Goal: Submit feedback/report problem

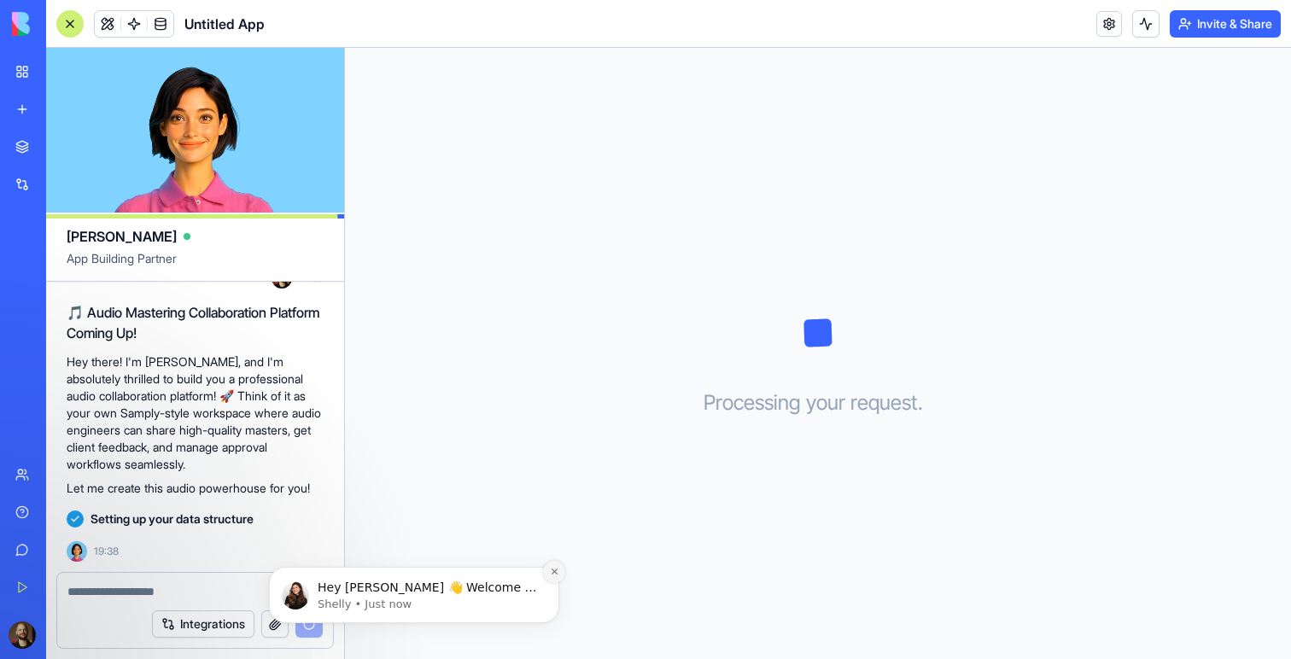
click at [547, 567] on button "Dismiss notification" at bounding box center [554, 572] width 22 height 22
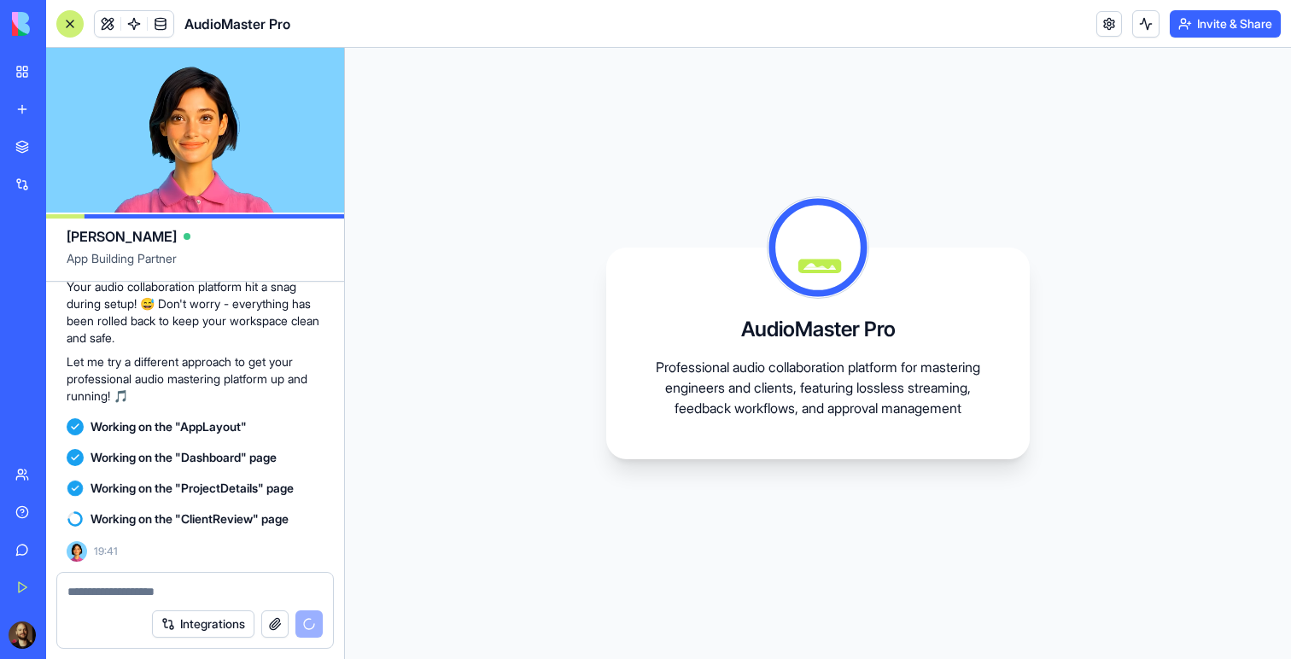
scroll to position [2412, 0]
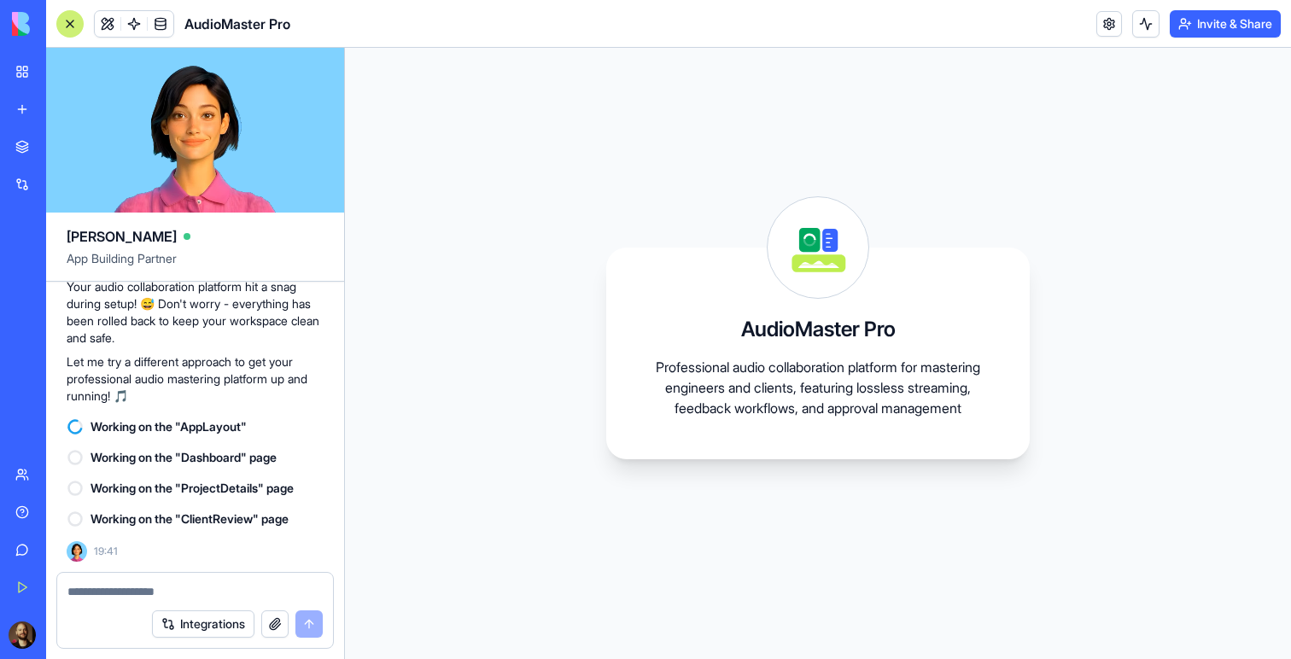
scroll to position [2412, 0]
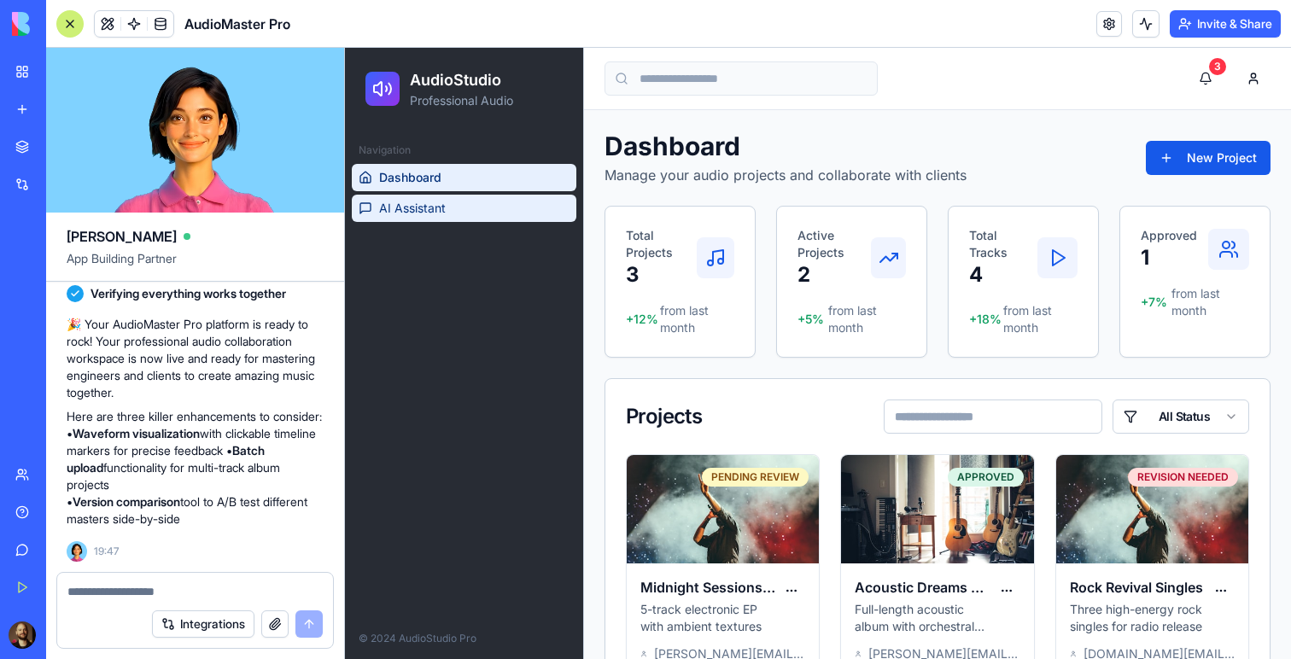
click at [465, 212] on button "AI Assistant" at bounding box center [464, 208] width 225 height 27
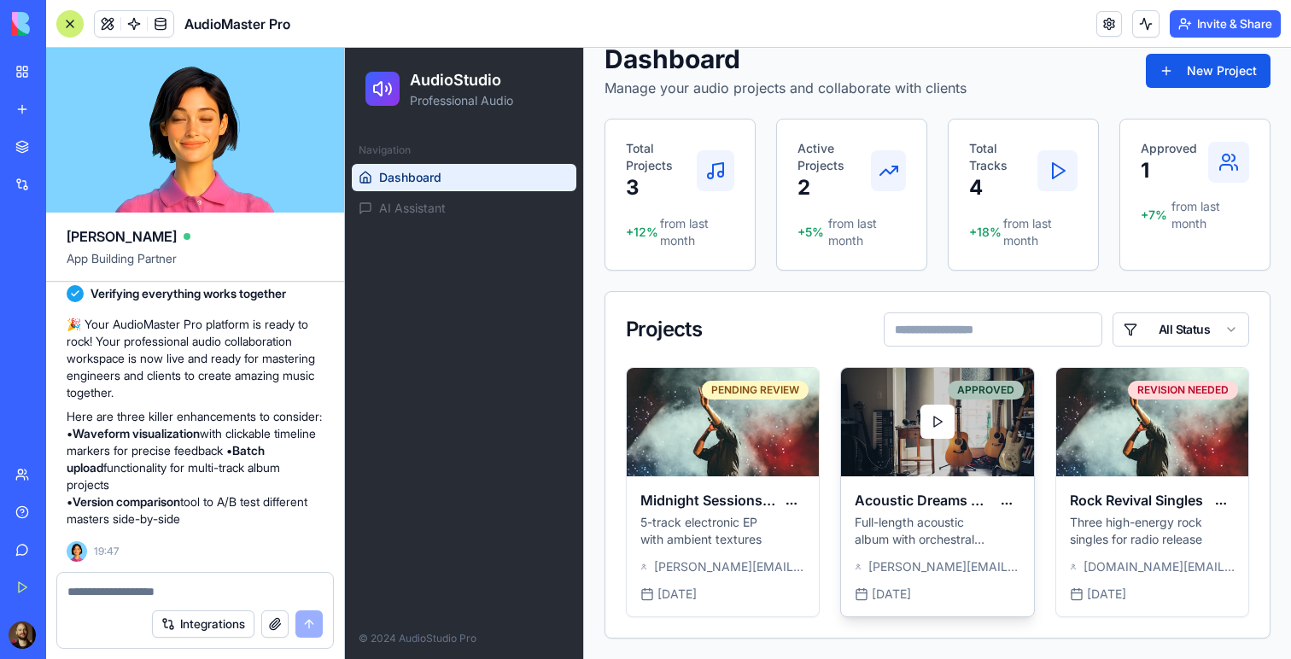
click at [935, 416] on button at bounding box center [938, 422] width 34 height 34
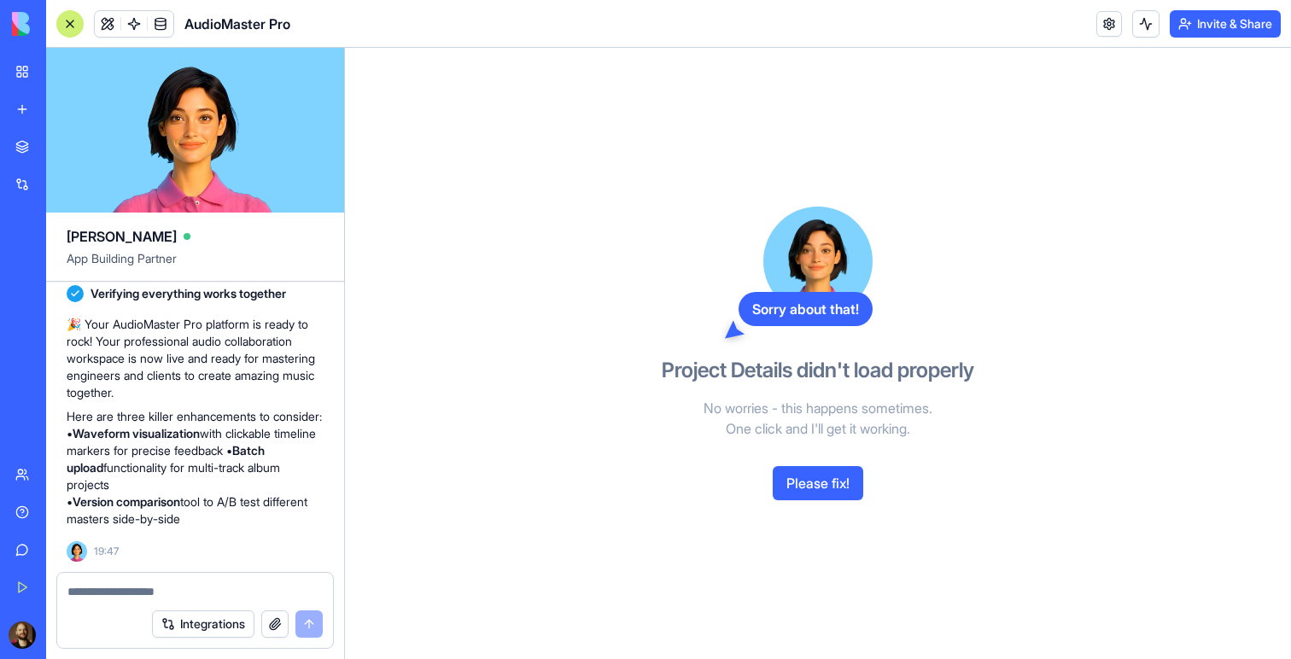
click at [825, 477] on button "Please fix!" at bounding box center [818, 483] width 91 height 34
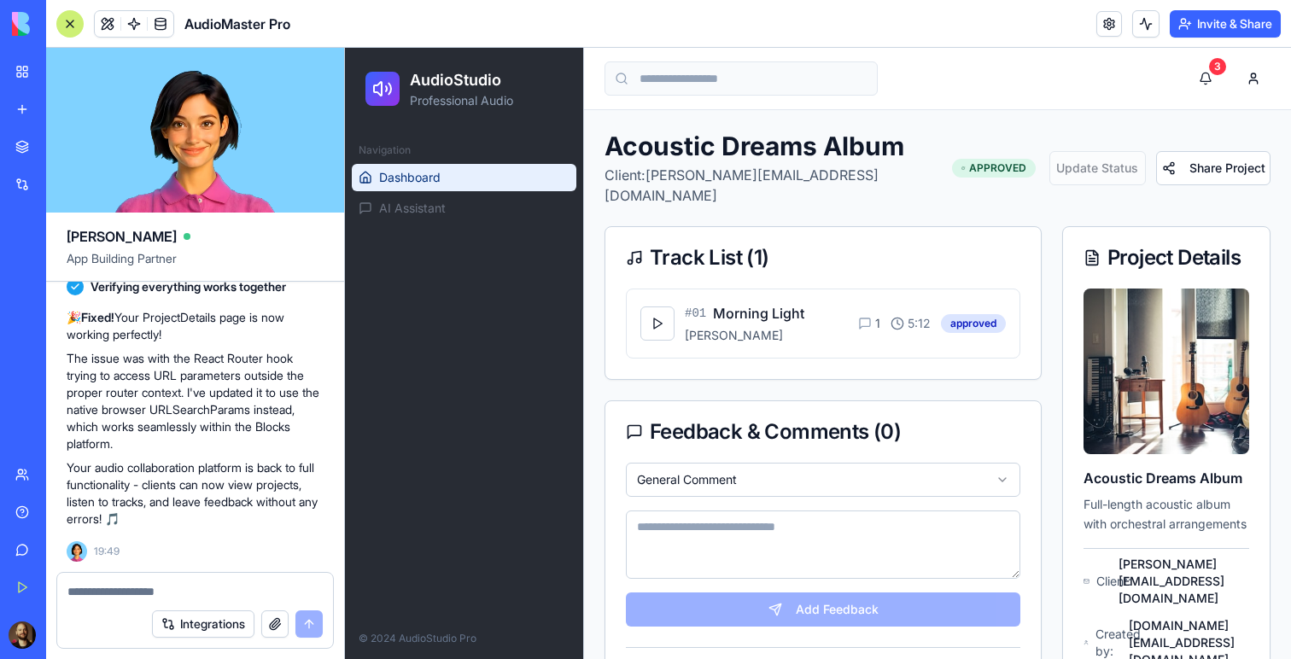
click at [485, 169] on link "Dashboard" at bounding box center [464, 177] width 225 height 27
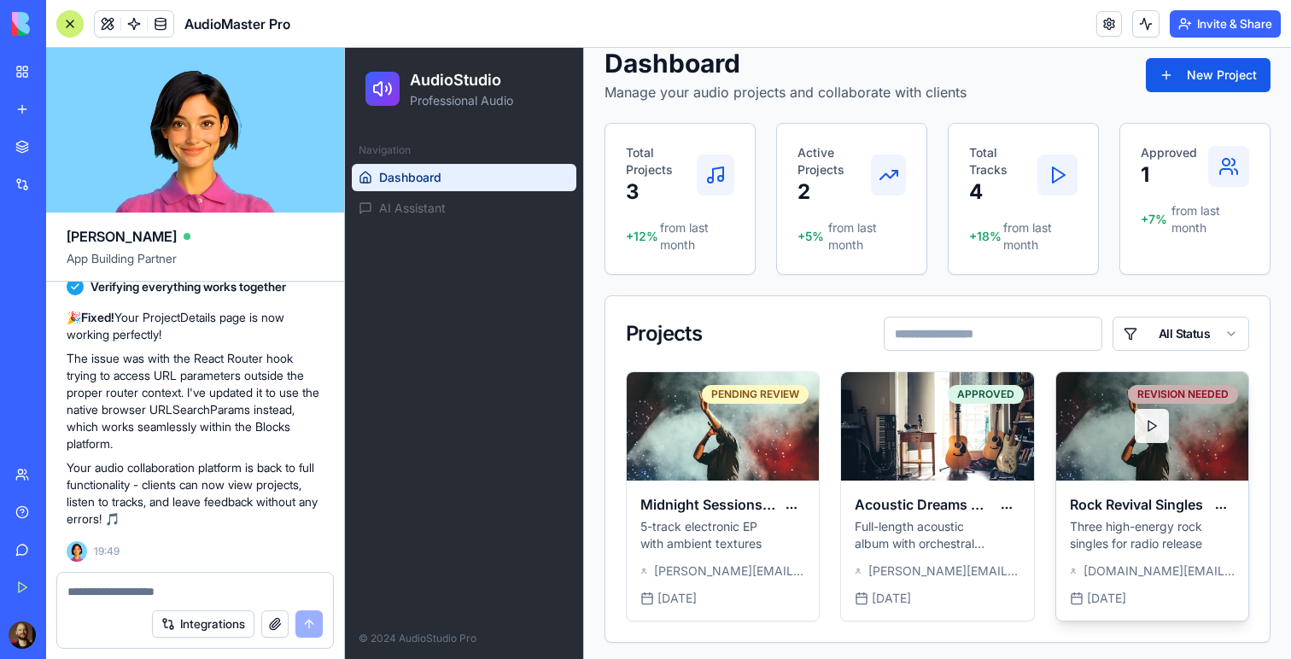
scroll to position [87, 0]
